Goal: Task Accomplishment & Management: Complete application form

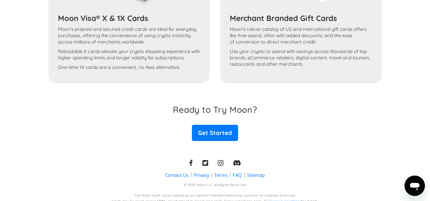
scroll to position [1162, 0]
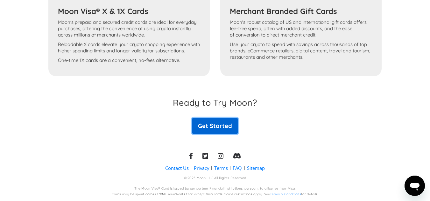
click at [225, 125] on link "Get Started" at bounding box center [215, 126] width 46 height 16
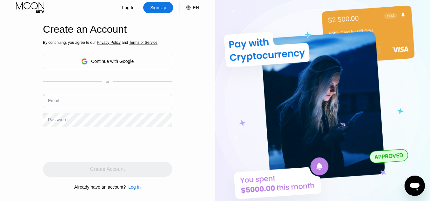
scroll to position [10, 0]
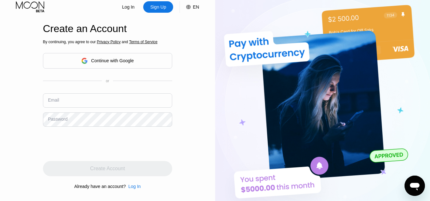
click at [104, 100] on input "text" at bounding box center [107, 100] width 129 height 14
type input "[EMAIL_ADDRESS][DOMAIN_NAME]"
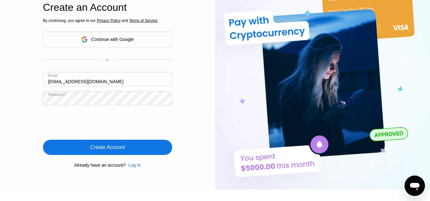
scroll to position [33, 0]
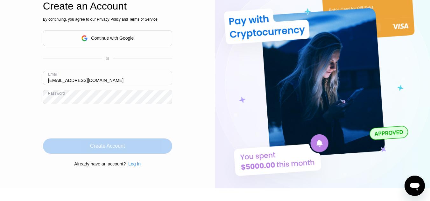
click at [120, 144] on div "Create Account" at bounding box center [107, 146] width 35 height 6
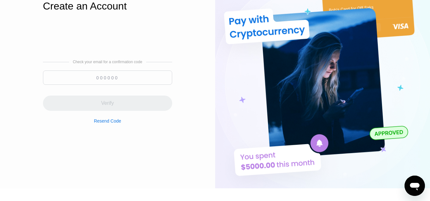
click at [132, 79] on input at bounding box center [107, 78] width 129 height 14
click at [111, 122] on div "Resend Code" at bounding box center [107, 121] width 27 height 5
click at [143, 78] on input at bounding box center [107, 78] width 129 height 14
